Goal: Navigation & Orientation: Find specific page/section

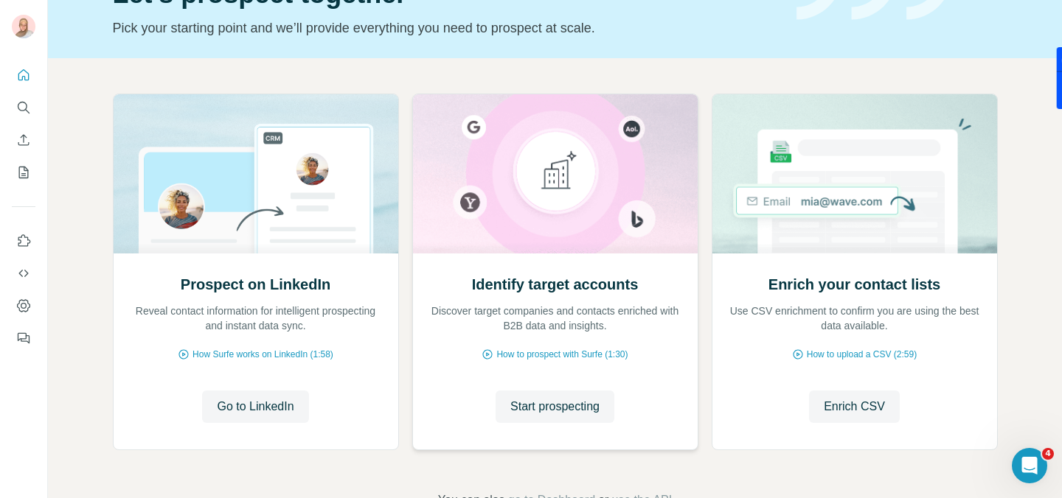
scroll to position [88, 0]
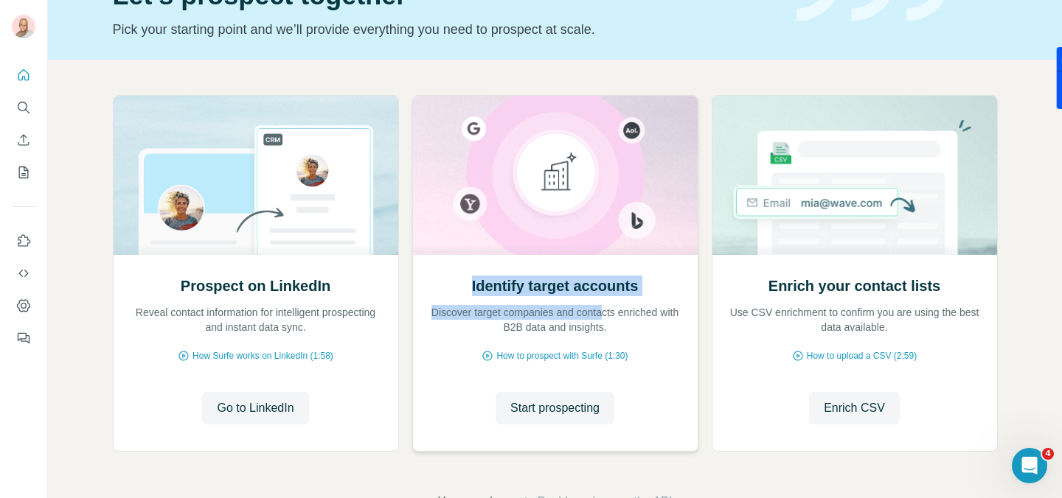
drag, startPoint x: 470, startPoint y: 277, endPoint x: 618, endPoint y: 307, distance: 151.4
click at [618, 308] on div "Identify target accounts Discover target companies and contacts enriched with B…" at bounding box center [555, 305] width 255 height 59
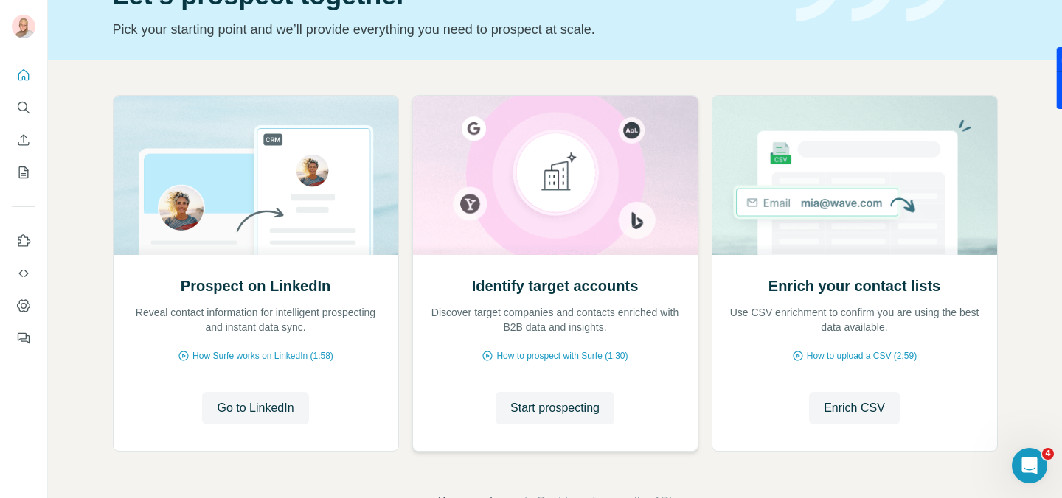
click at [672, 289] on div "Identify target accounts Discover target companies and contacts enriched with B…" at bounding box center [555, 305] width 255 height 59
drag, startPoint x: 782, startPoint y: 285, endPoint x: 706, endPoint y: 296, distance: 76.6
click at [707, 296] on div "Prospect on LinkedIn Reveal contact information for intelligent prospecting and…" at bounding box center [555, 276] width 885 height 363
click at [23, 111] on icon "Search" at bounding box center [23, 107] width 15 height 15
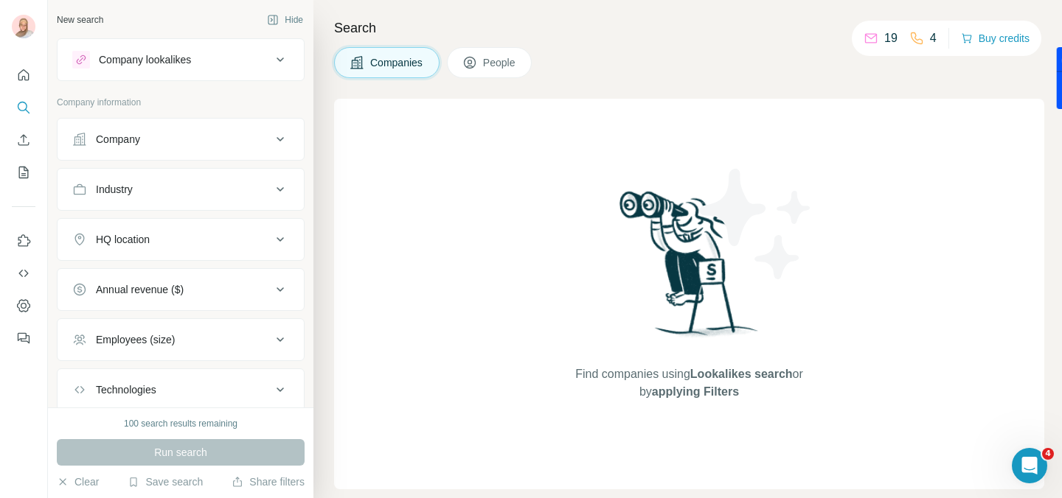
click at [288, 60] on icon at bounding box center [280, 60] width 18 height 18
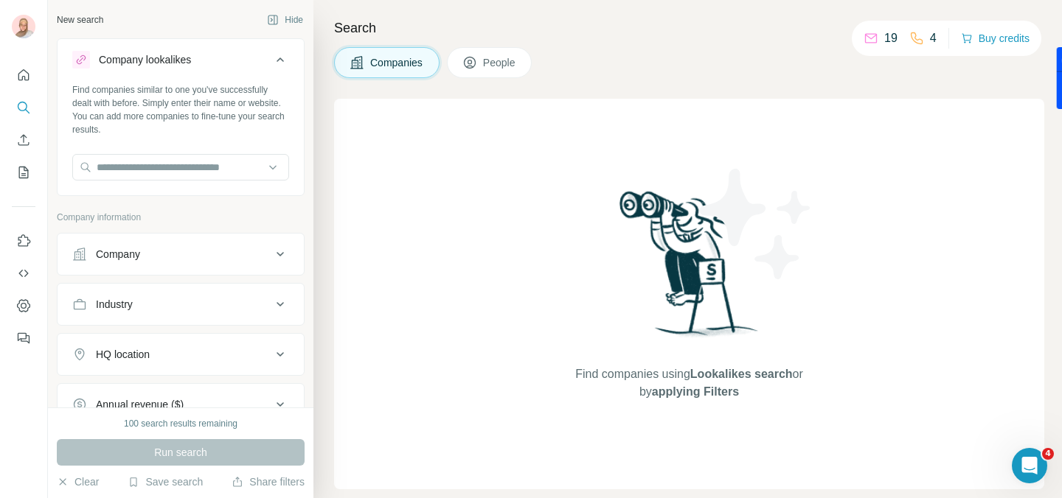
click at [288, 62] on icon at bounding box center [280, 60] width 18 height 18
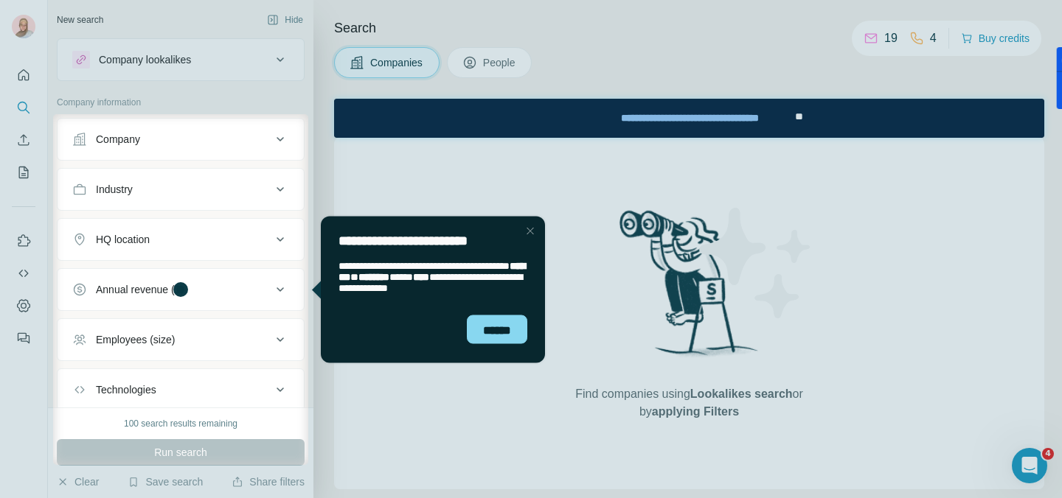
click at [531, 228] on div "Close Step" at bounding box center [530, 231] width 18 height 18
